Goal: Task Accomplishment & Management: Manage account settings

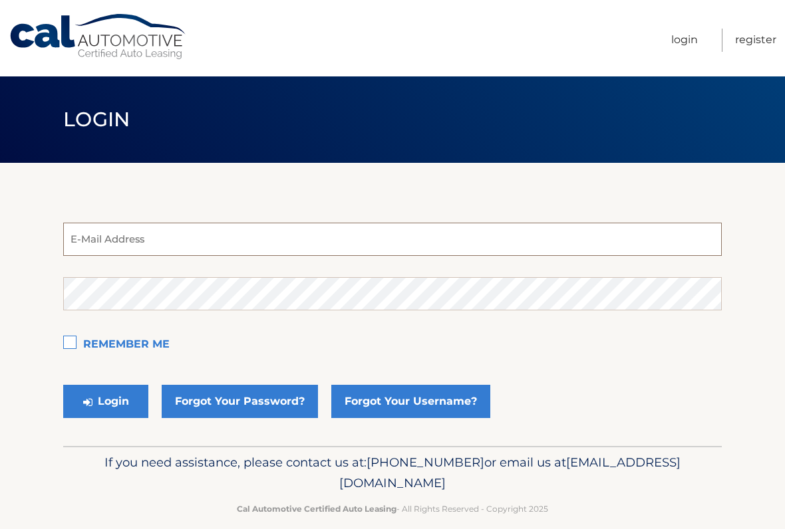
type input "carytrout@icloud.com"
click at [106, 402] on button "Login" at bounding box center [105, 401] width 85 height 33
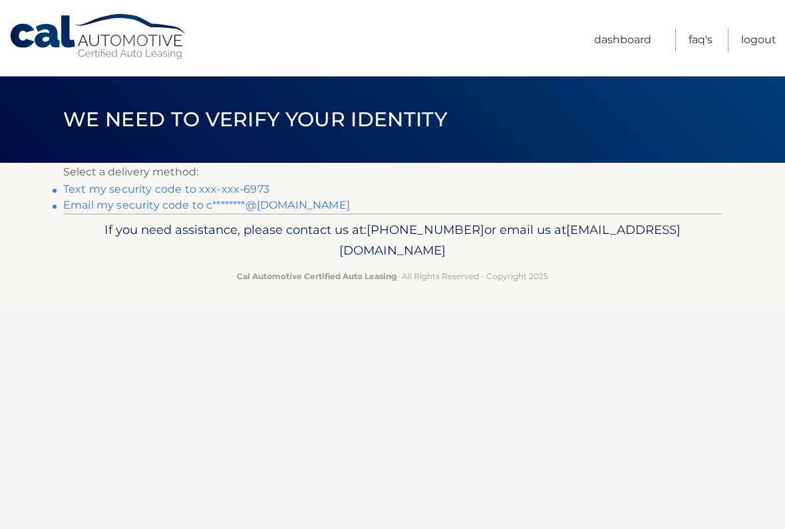
click at [110, 188] on link "Text my security code to xxx-xxx-6973" at bounding box center [166, 189] width 206 height 13
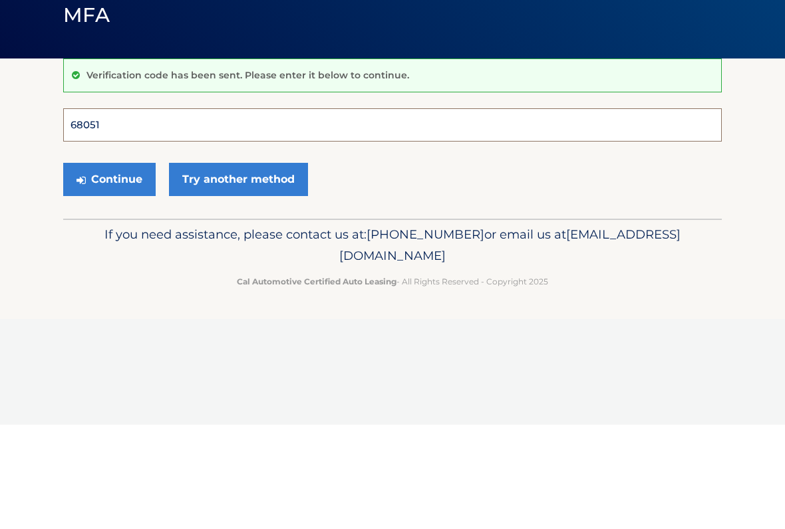
type input "680519"
click at [109, 267] on button "Continue" at bounding box center [109, 283] width 92 height 33
click at [114, 290] on button "Continue" at bounding box center [109, 283] width 92 height 33
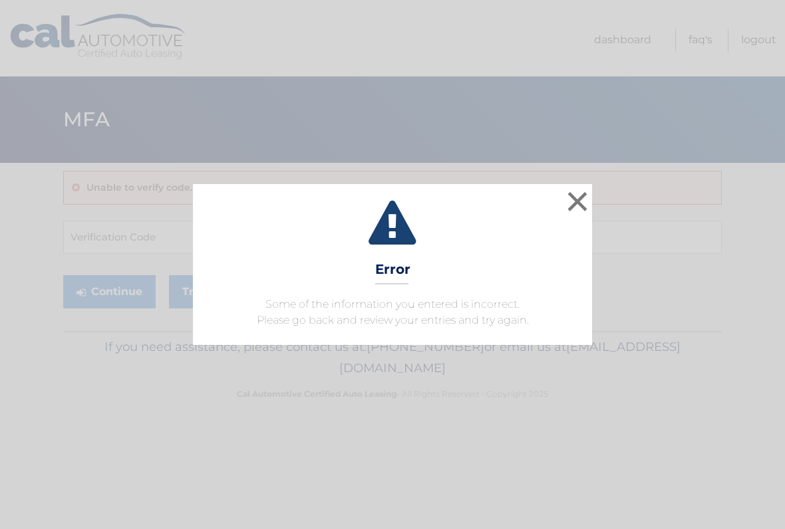
click at [577, 203] on button "×" at bounding box center [577, 201] width 27 height 27
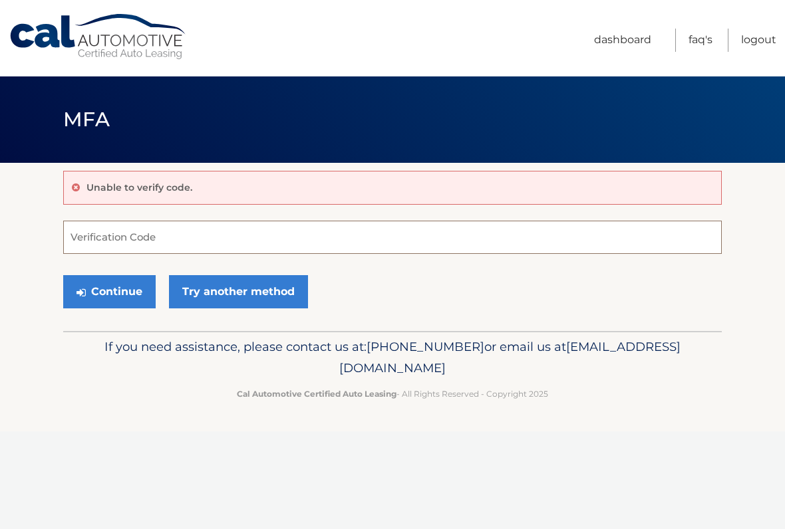
click at [114, 235] on input "Verification Code" at bounding box center [392, 237] width 658 height 33
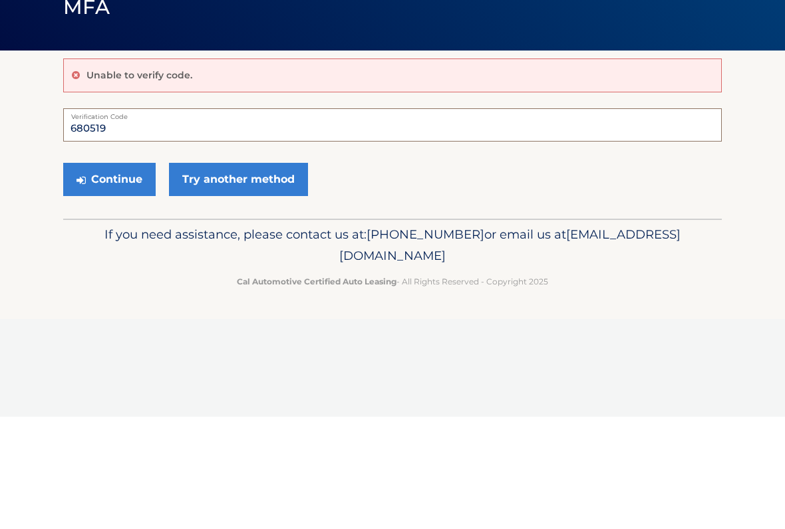
type input "680519"
click at [109, 275] on button "Continue" at bounding box center [109, 291] width 92 height 33
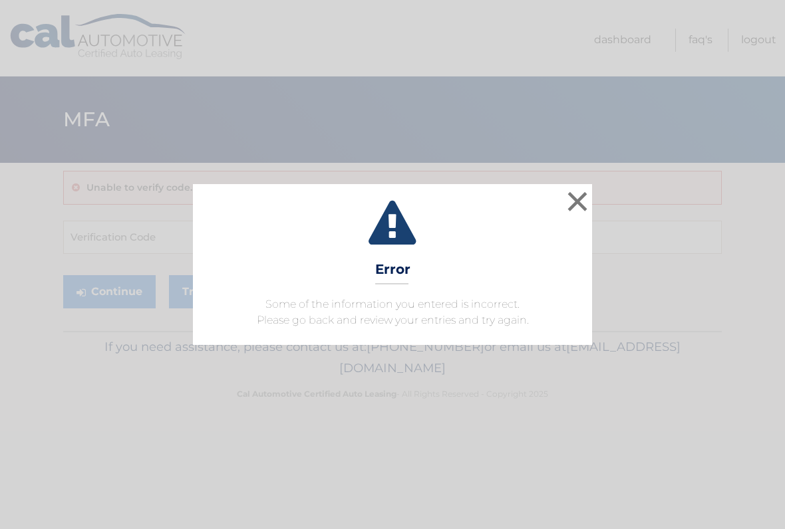
click at [571, 198] on button "×" at bounding box center [577, 201] width 27 height 27
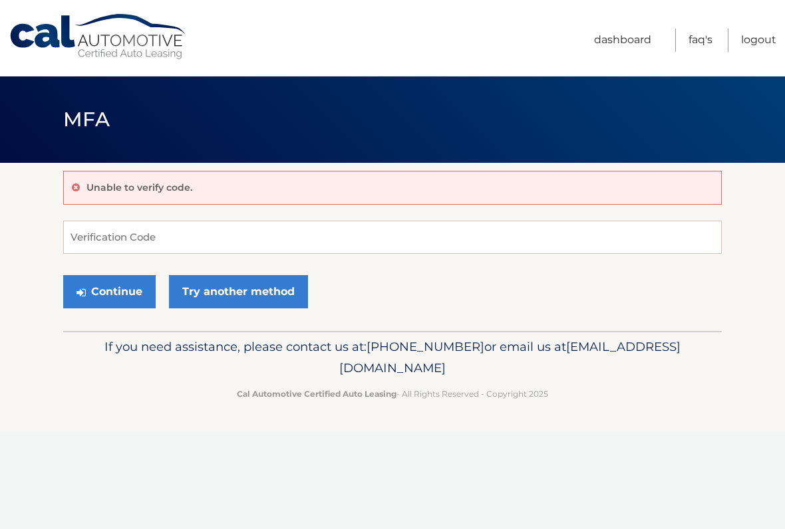
click at [620, 44] on link "Dashboard" at bounding box center [622, 40] width 57 height 23
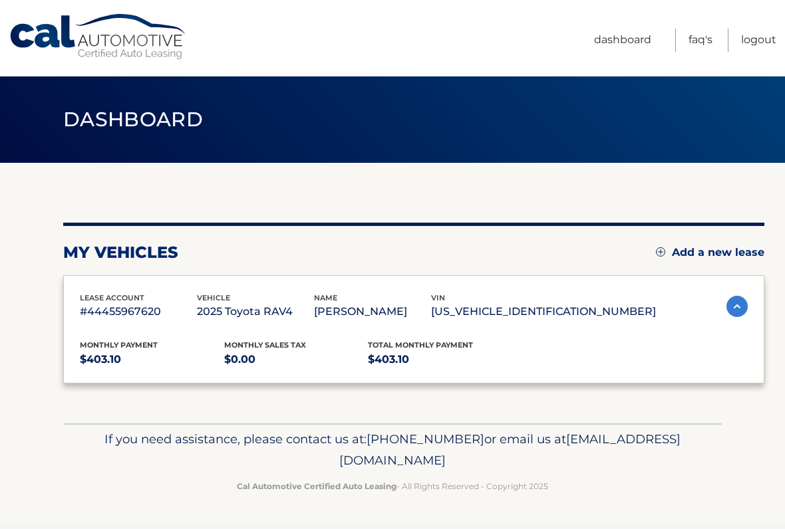
click at [120, 293] on span "lease account" at bounding box center [112, 297] width 65 height 9
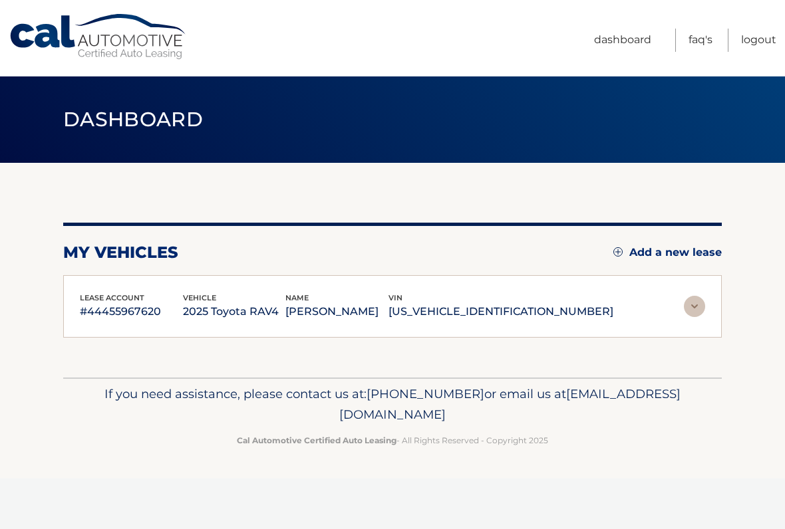
click at [438, 284] on div "lease account #44455967620 vehicle 2025 Toyota RAV4 name CARY TROUT vin 2T3P1RF…" at bounding box center [392, 306] width 658 height 63
click at [694, 305] on img at bounding box center [694, 306] width 21 height 21
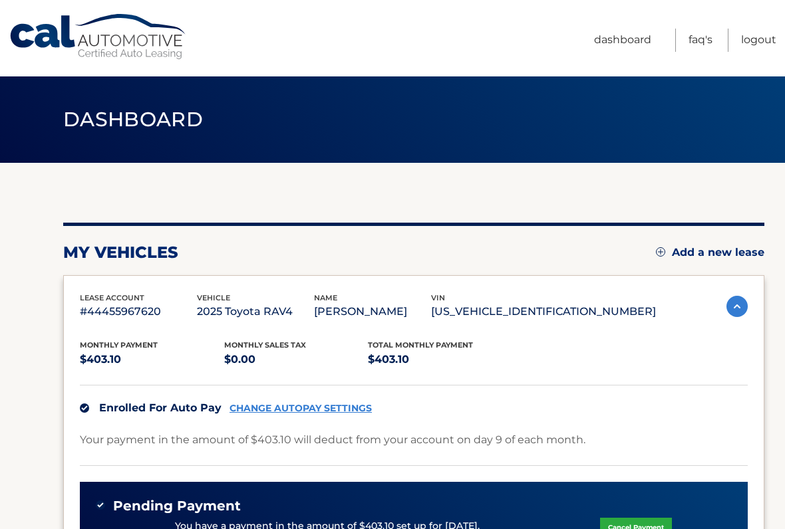
click at [753, 42] on link "Logout" at bounding box center [758, 40] width 35 height 23
